Goal: Navigation & Orientation: Go to known website

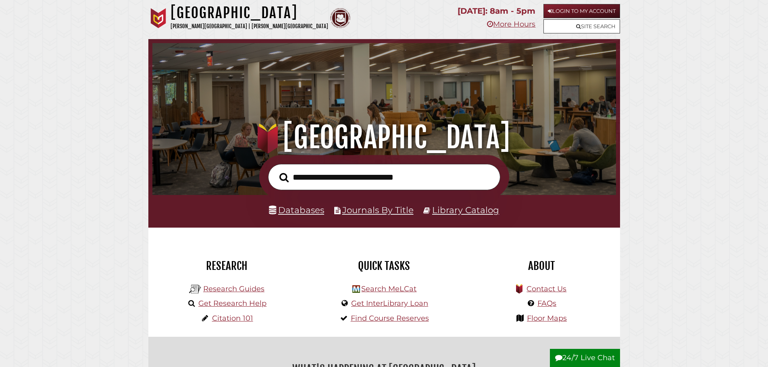
scroll to position [153, 460]
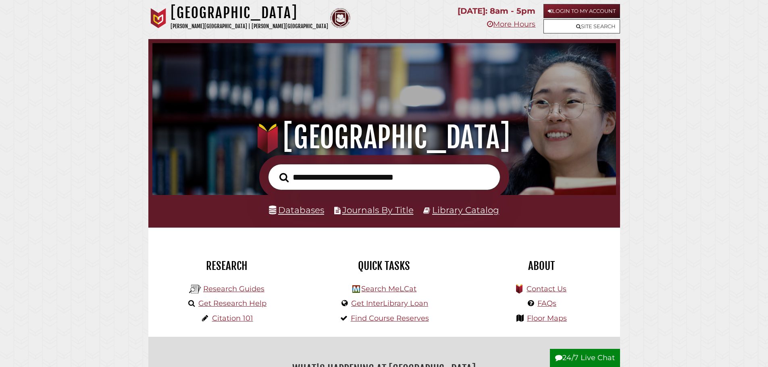
scroll to position [153, 460]
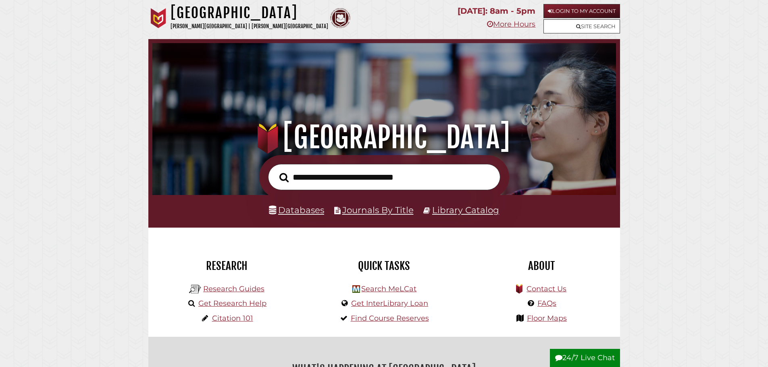
scroll to position [153, 460]
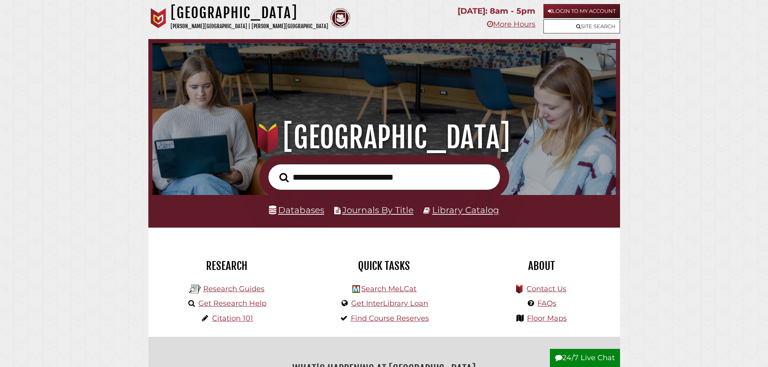
scroll to position [153, 460]
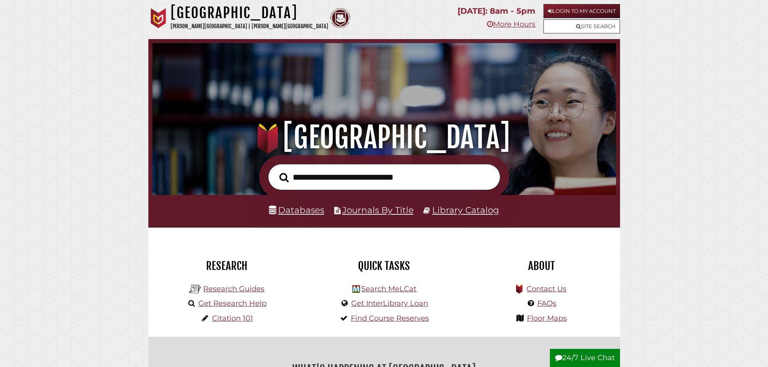
scroll to position [153, 460]
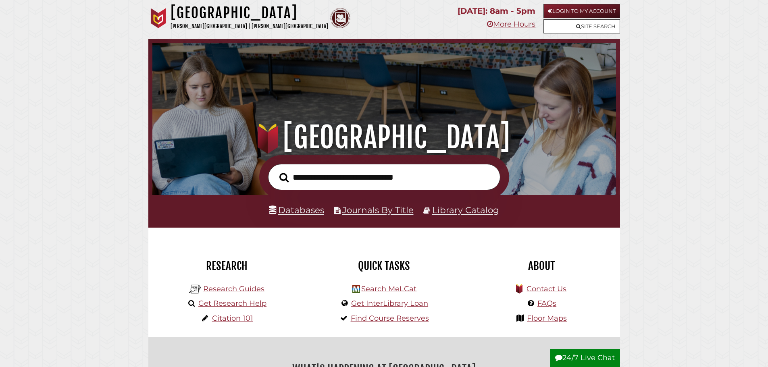
scroll to position [153, 460]
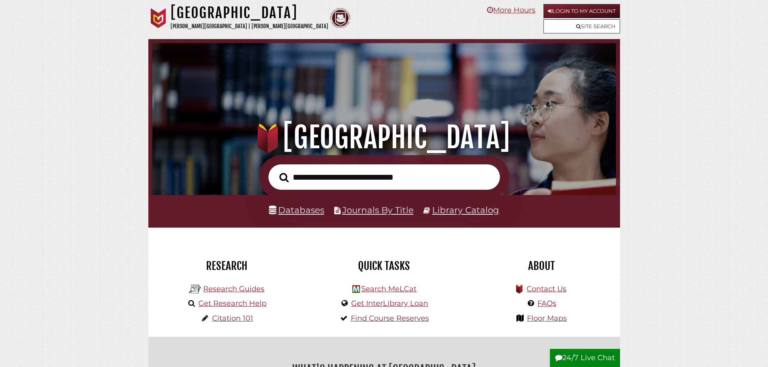
scroll to position [153, 460]
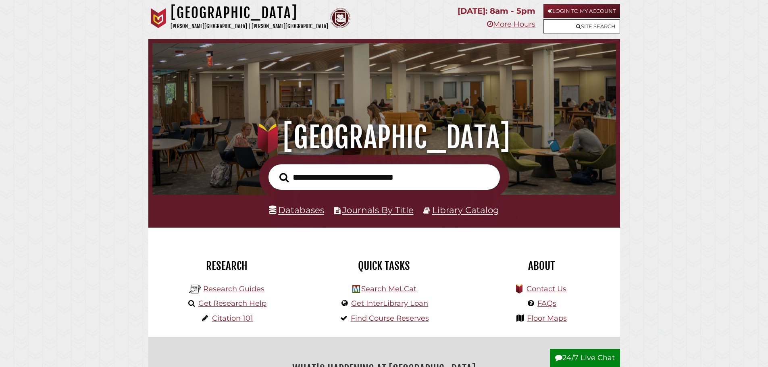
scroll to position [153, 460]
